Goal: Task Accomplishment & Management: Use online tool/utility

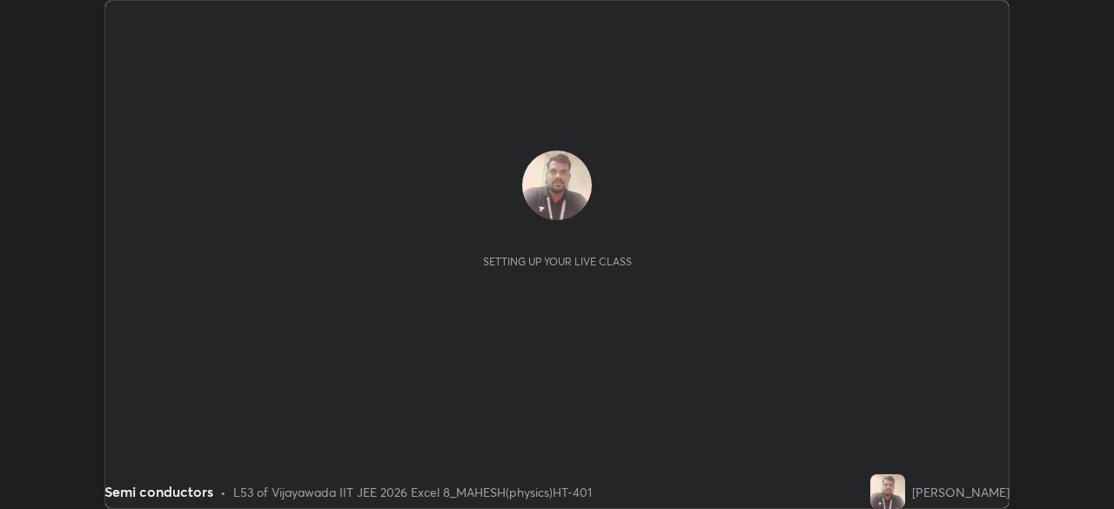
scroll to position [509, 1113]
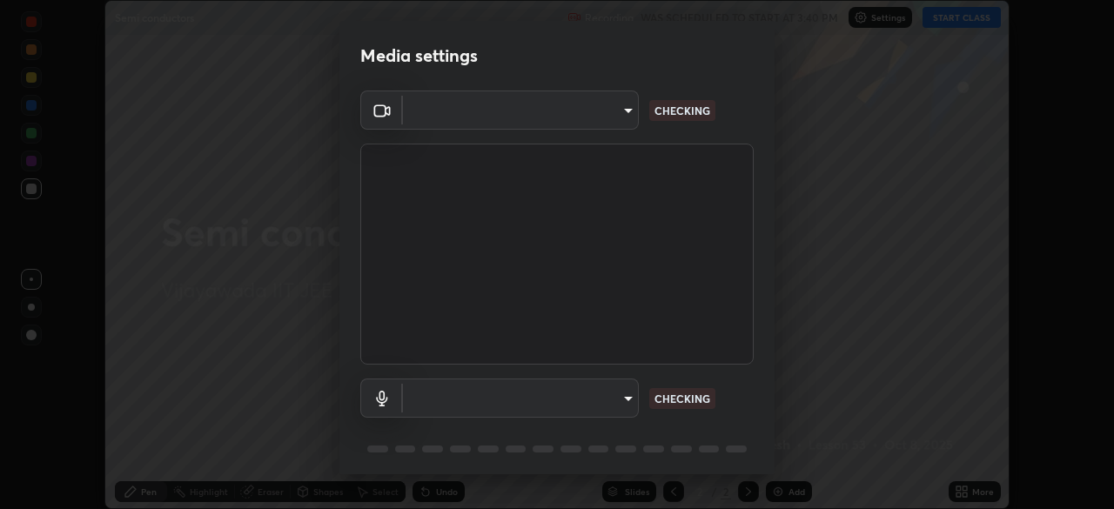
type input "6f7426810ab10ddc26f99c879c09b3b350455c9d5f75d8c710852e24c0f2ef13"
type input "default"
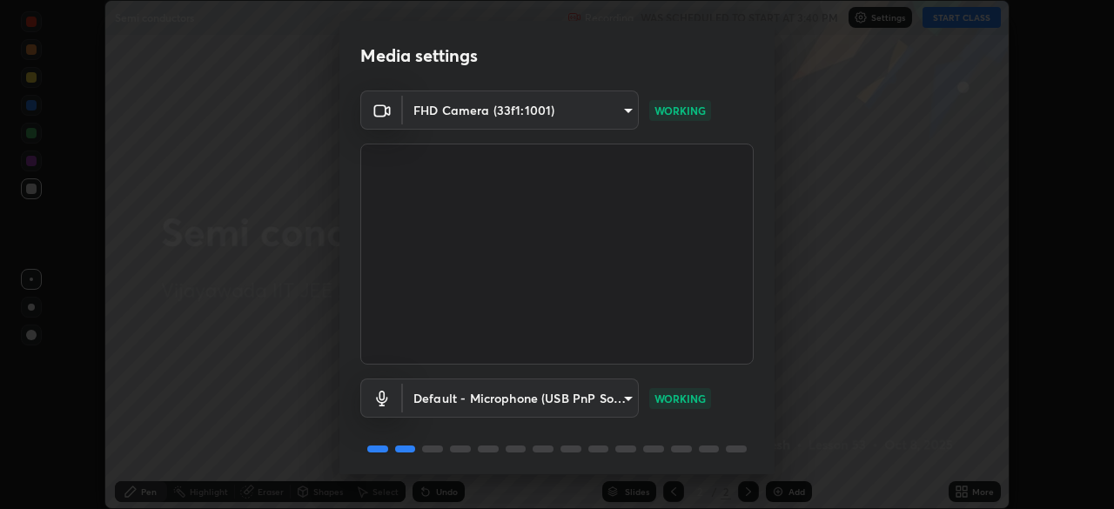
scroll to position [62, 0]
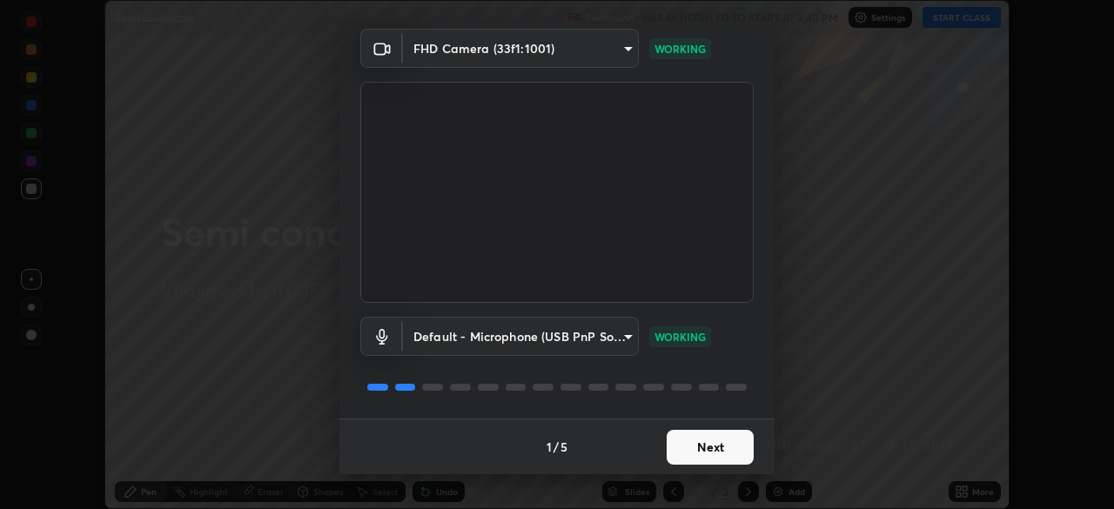
click at [715, 440] on button "Next" at bounding box center [710, 447] width 87 height 35
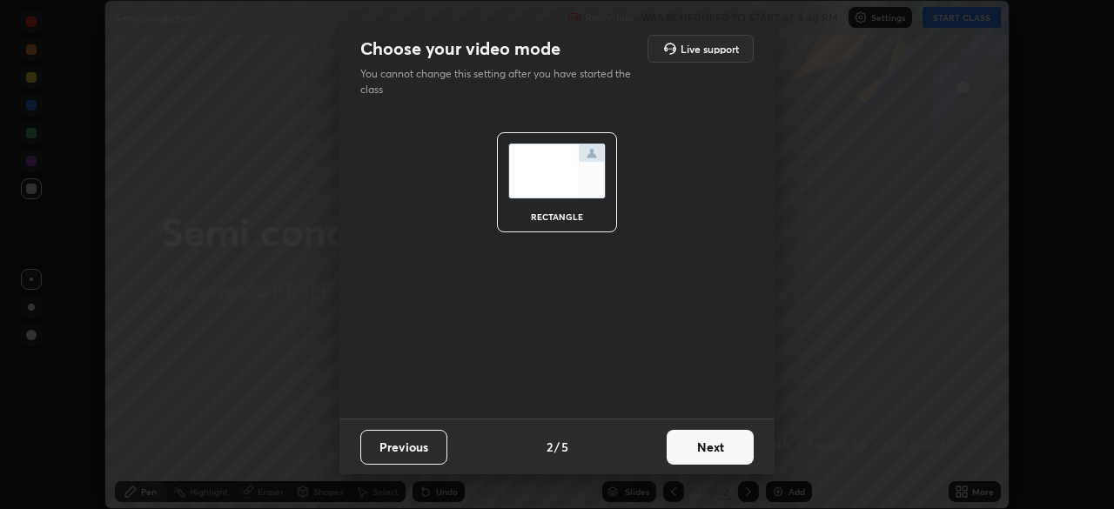
click at [712, 442] on button "Next" at bounding box center [710, 447] width 87 height 35
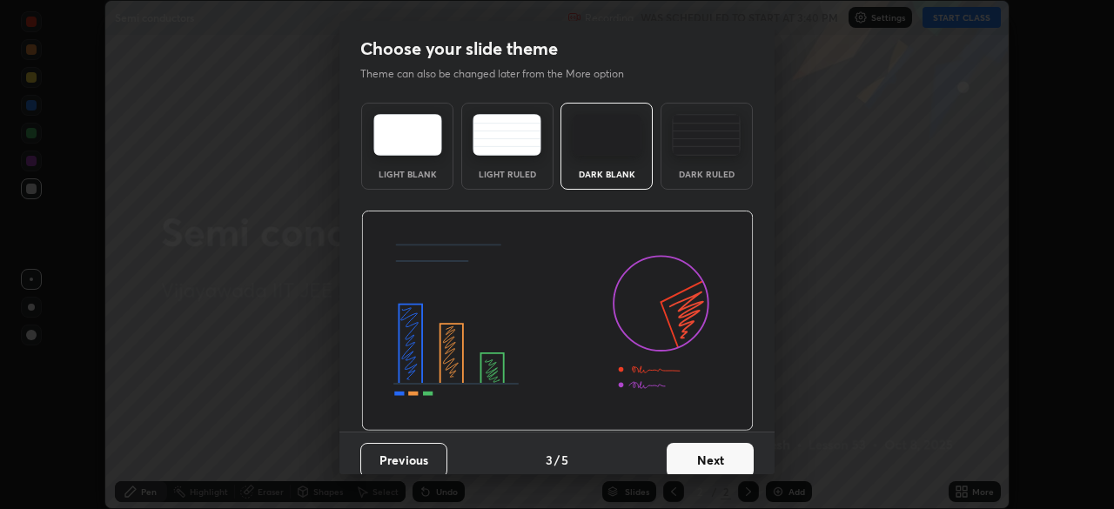
click at [720, 452] on button "Next" at bounding box center [710, 460] width 87 height 35
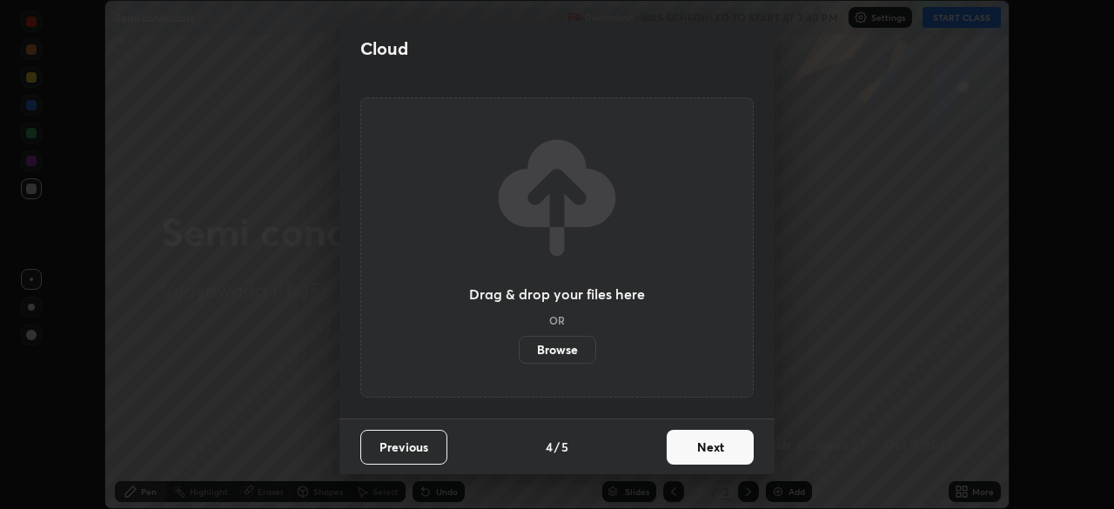
click at [718, 444] on button "Next" at bounding box center [710, 447] width 87 height 35
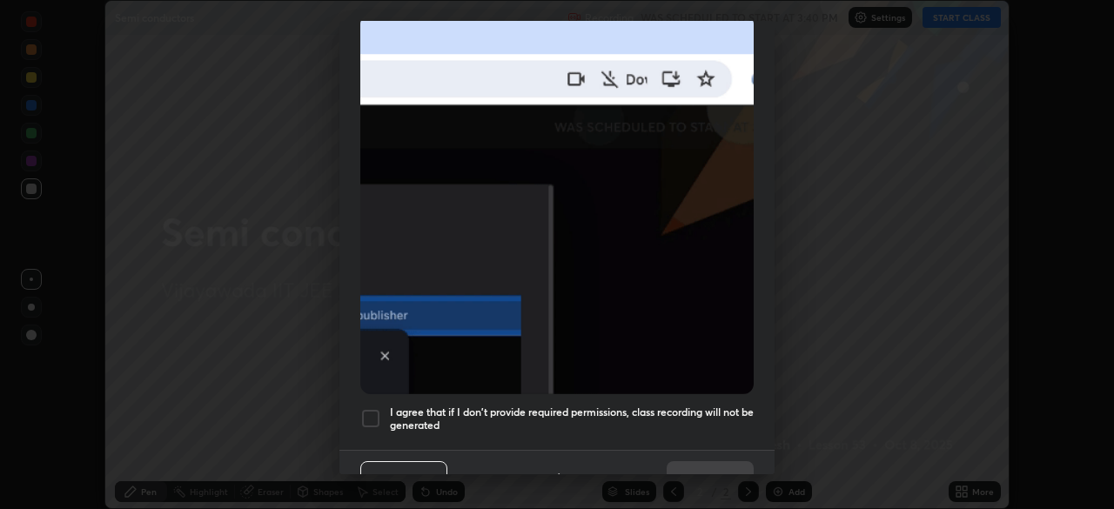
scroll to position [417, 0]
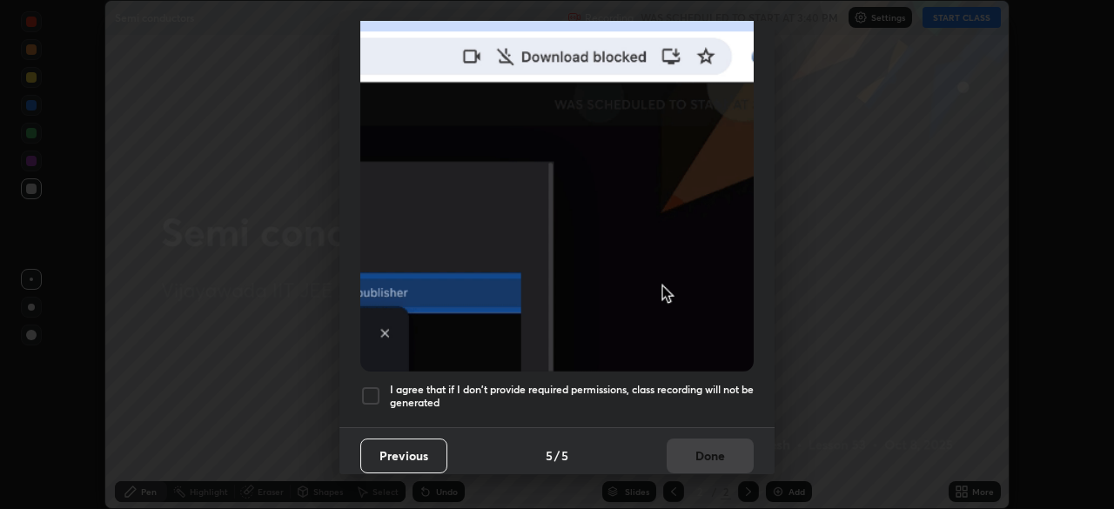
click at [373, 386] on div at bounding box center [370, 396] width 21 height 21
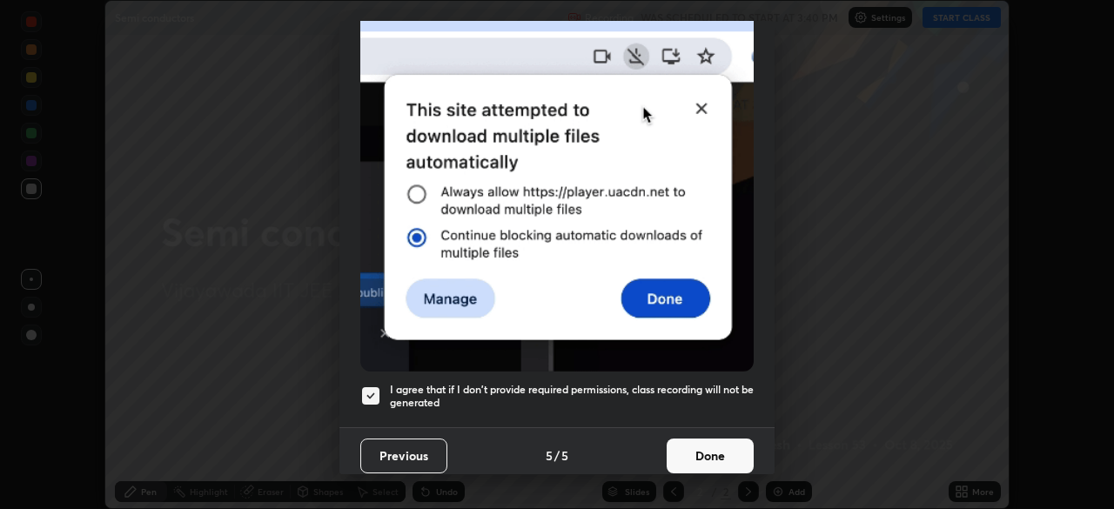
click at [702, 446] on button "Done" at bounding box center [710, 456] width 87 height 35
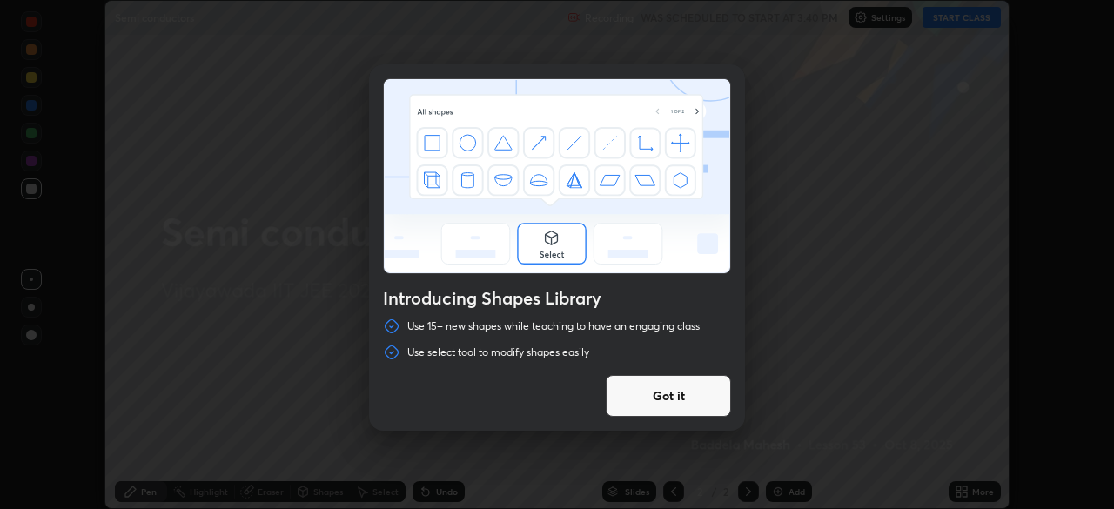
click at [785, 265] on div "Introducing Shapes Library Use 15+ new shapes while teaching to have an engagin…" at bounding box center [557, 254] width 1114 height 509
click at [688, 394] on button "Got it" at bounding box center [668, 396] width 125 height 42
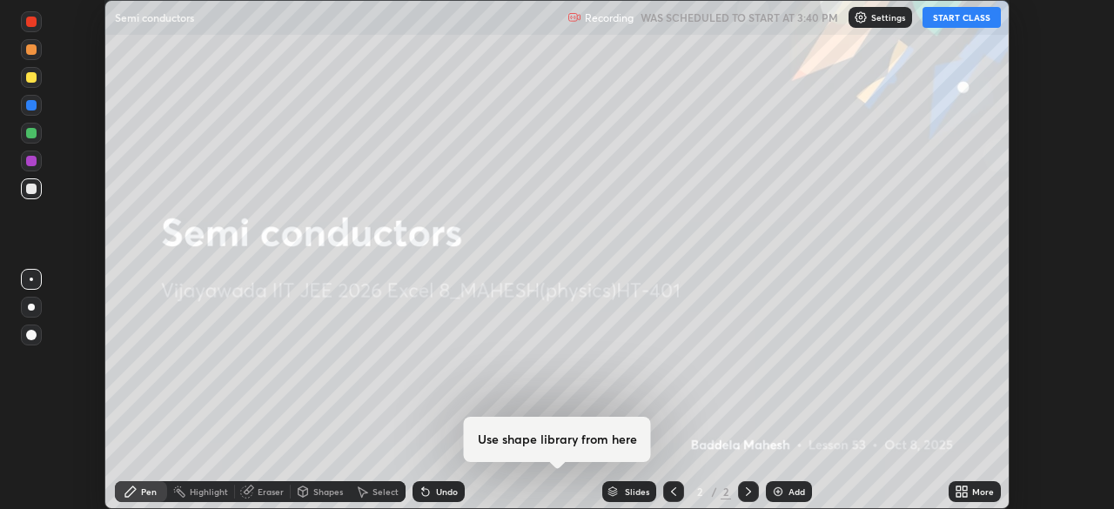
click at [949, 17] on button "START CLASS" at bounding box center [962, 17] width 78 height 21
